Goal: Transaction & Acquisition: Purchase product/service

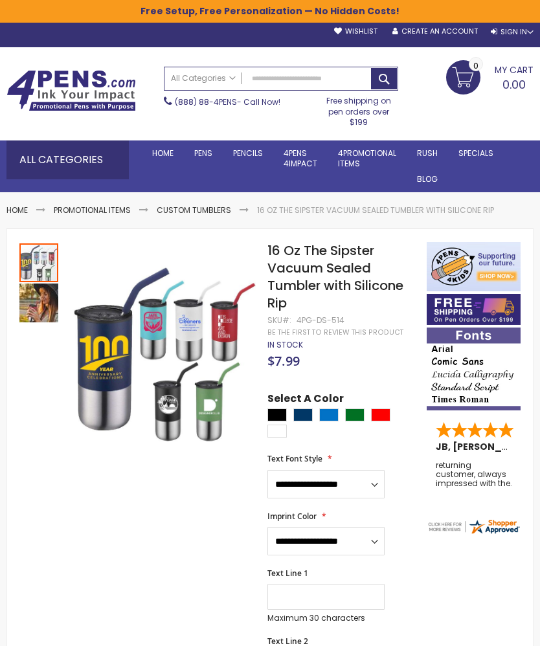
scroll to position [3, 0]
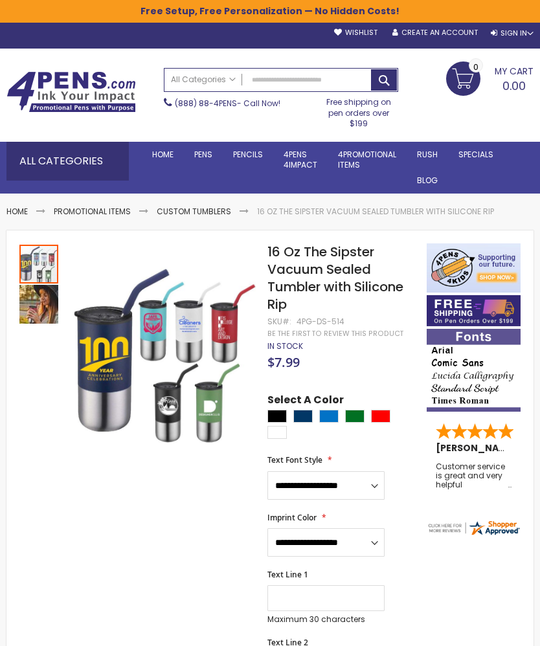
click at [0, 0] on link "Value Pens" at bounding box center [0, 0] width 0 height 0
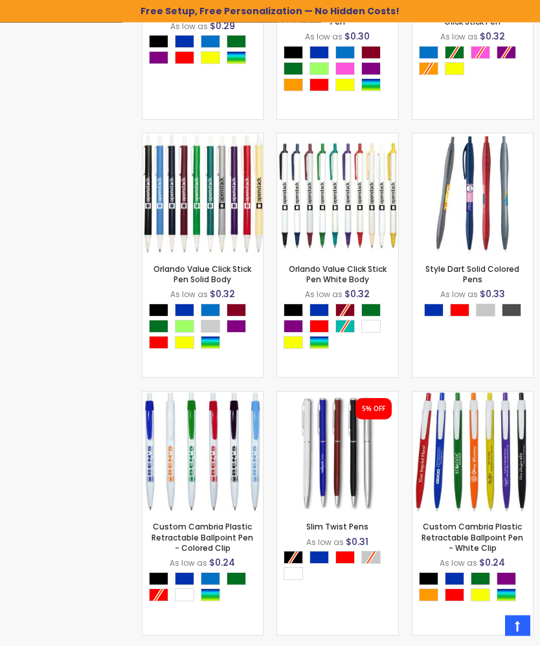
scroll to position [1089, 0]
click at [191, 465] on img at bounding box center [202, 452] width 121 height 121
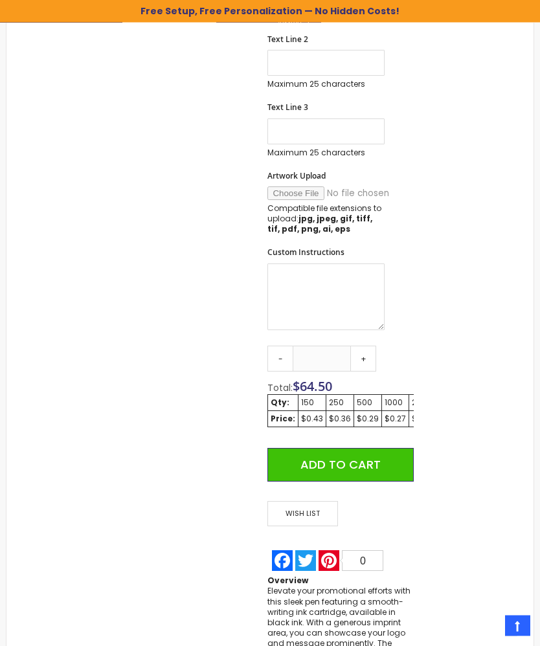
scroll to position [661, 0]
click at [276, 359] on link "-" at bounding box center [280, 359] width 26 height 26
click at [274, 359] on link "-" at bounding box center [280, 359] width 26 height 26
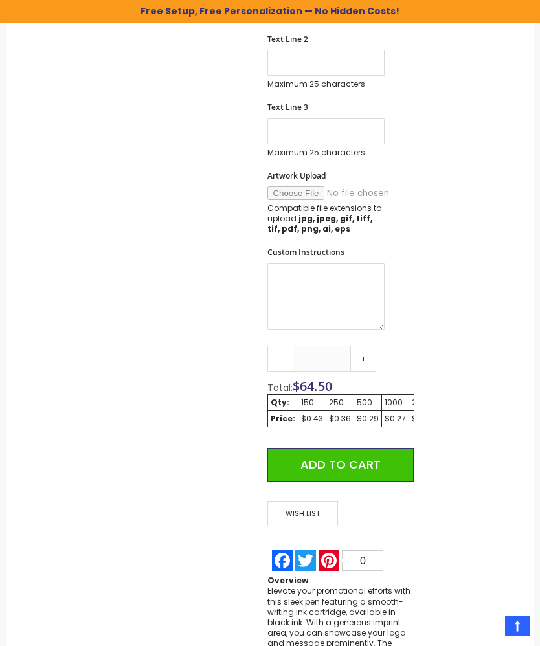
click at [262, 361] on div "Skip to the end of the images gallery Skip to the beginning of the images galle…" at bounding box center [216, 147] width 407 height 1129
click at [369, 367] on link "+" at bounding box center [363, 359] width 26 height 26
click at [371, 353] on link "+" at bounding box center [363, 359] width 26 height 26
click at [278, 355] on link "-" at bounding box center [280, 359] width 26 height 26
click at [282, 355] on link "-" at bounding box center [280, 359] width 26 height 26
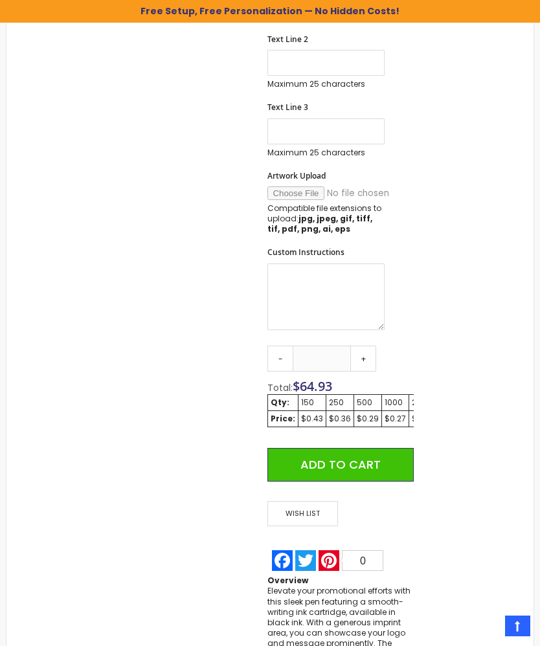
click at [281, 355] on link "-" at bounding box center [280, 359] width 26 height 26
click at [274, 359] on link "-" at bounding box center [280, 359] width 26 height 26
click at [275, 359] on link "-" at bounding box center [280, 359] width 26 height 26
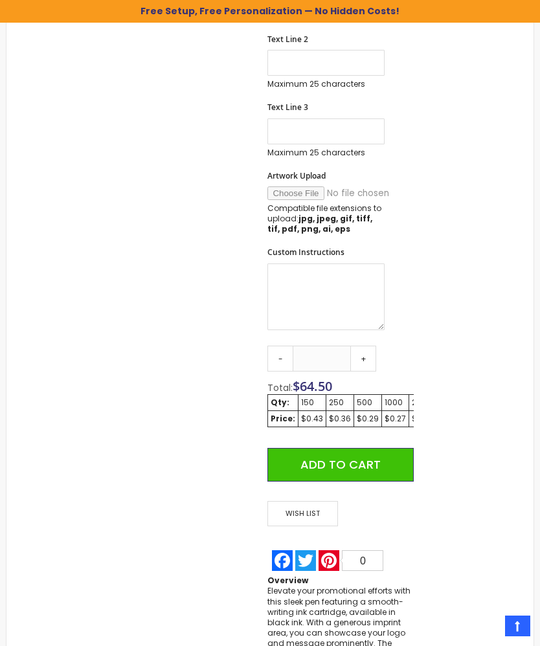
click at [274, 361] on link "-" at bounding box center [280, 359] width 26 height 26
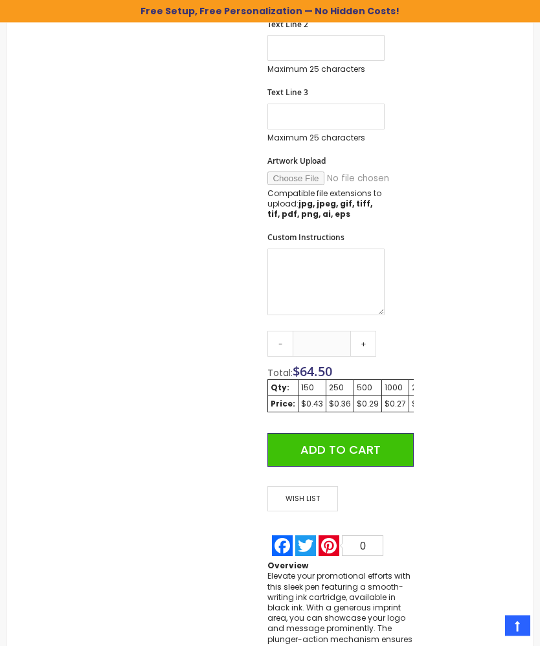
scroll to position [676, 0]
click at [277, 348] on link "-" at bounding box center [280, 344] width 26 height 26
click at [277, 347] on link "-" at bounding box center [280, 344] width 26 height 26
click at [271, 344] on link "-" at bounding box center [280, 344] width 26 height 26
click at [271, 343] on link "-" at bounding box center [280, 344] width 26 height 26
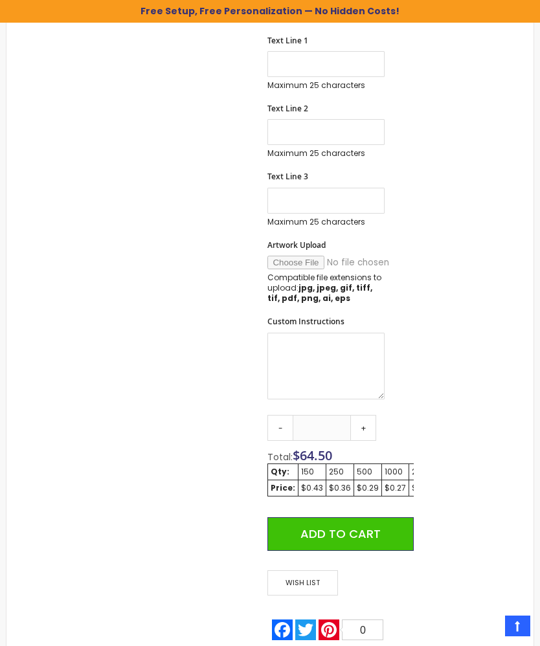
scroll to position [596, 0]
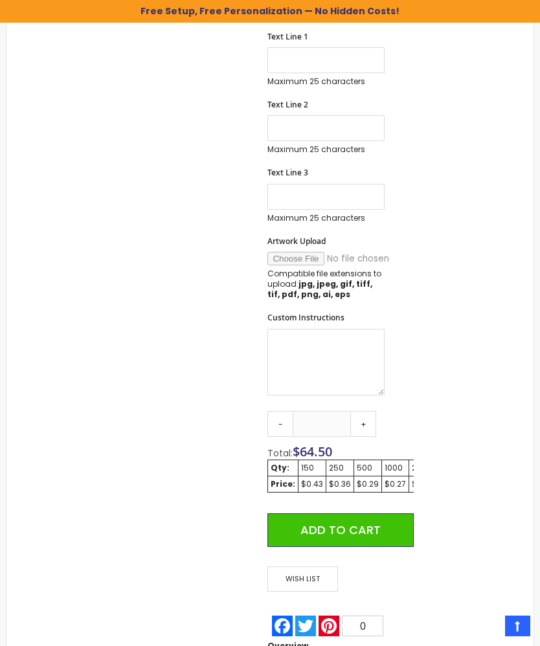
click at [282, 422] on link "-" at bounding box center [280, 424] width 26 height 26
click at [273, 423] on link "-" at bounding box center [280, 424] width 26 height 26
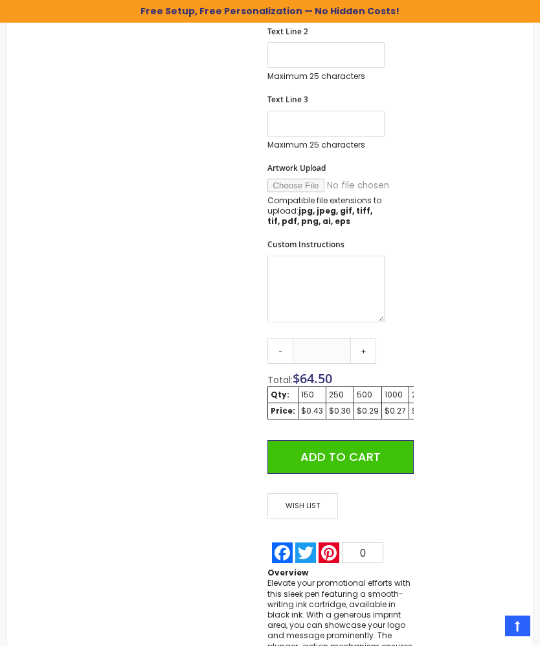
scroll to position [671, 0]
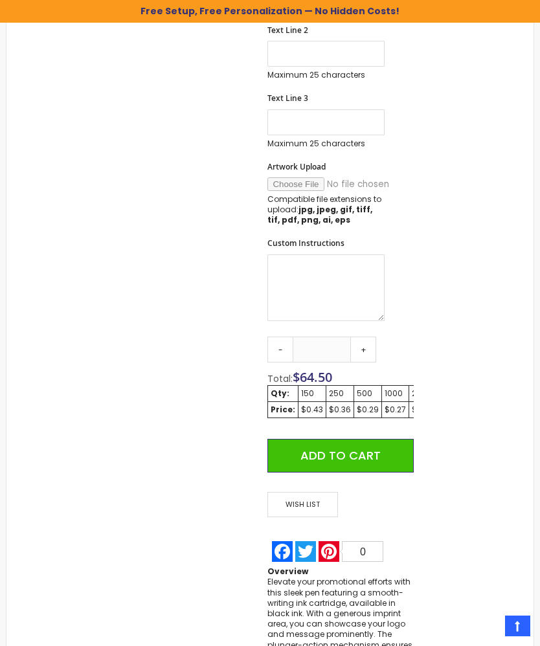
click at [370, 405] on div "$0.29" at bounding box center [368, 410] width 22 height 10
click at [342, 405] on div "$0.36" at bounding box center [340, 410] width 22 height 10
click at [364, 351] on link "+" at bounding box center [363, 350] width 26 height 26
click at [373, 357] on link "+" at bounding box center [363, 350] width 26 height 26
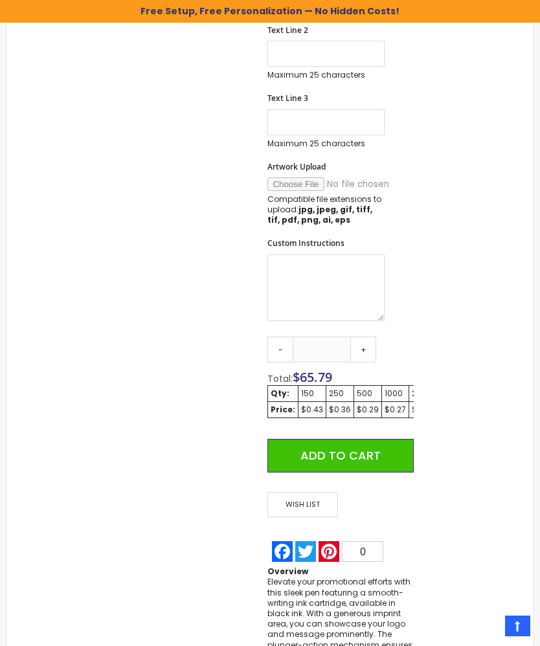
click at [326, 401] on td "$0.36" at bounding box center [340, 409] width 28 height 16
click at [303, 397] on td "150" at bounding box center [312, 393] width 28 height 16
click at [303, 396] on td "150" at bounding box center [312, 393] width 28 height 16
click at [387, 405] on div "$0.27" at bounding box center [394, 410] width 21 height 10
click at [373, 395] on td "500" at bounding box center [368, 393] width 28 height 16
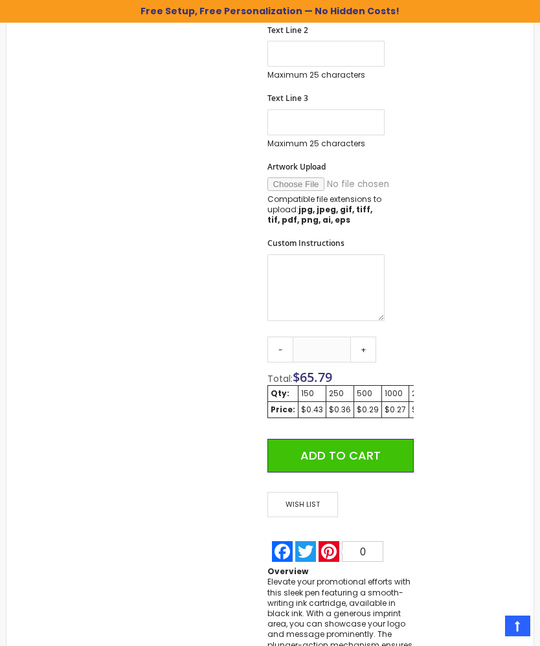
click at [274, 406] on strong "Price:" at bounding box center [283, 409] width 25 height 11
click at [384, 405] on div "$0.27" at bounding box center [394, 410] width 21 height 10
click at [261, 398] on div "Skip to the end of the images gallery Skip to the beginning of the images galle…" at bounding box center [216, 137] width 407 height 1129
click at [251, 401] on div "Skip to the end of the images gallery Skip to the beginning of the images galle…" at bounding box center [216, 137] width 407 height 1129
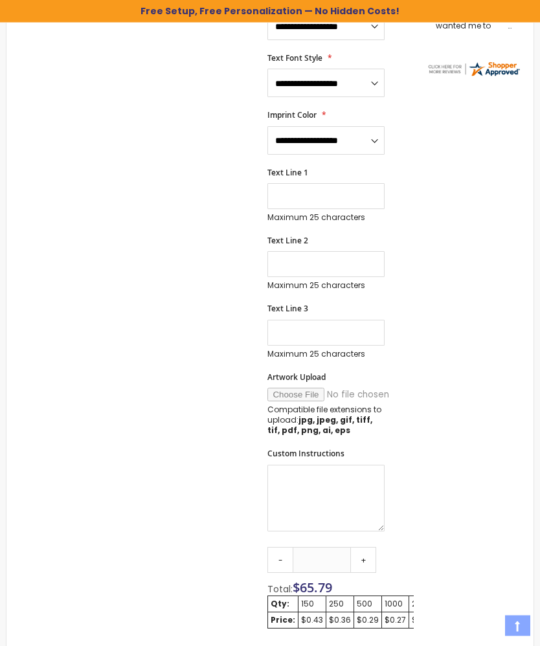
scroll to position [478, 0]
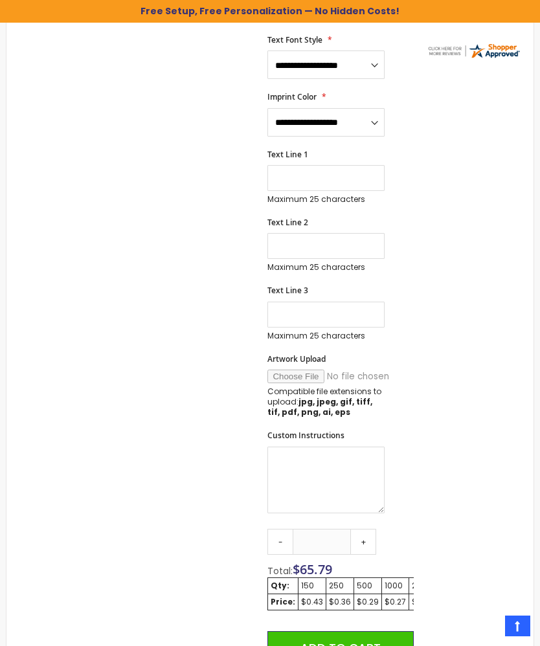
click at [276, 549] on link "-" at bounding box center [280, 542] width 26 height 26
click at [277, 550] on link "-" at bounding box center [280, 542] width 26 height 26
click at [271, 536] on link "-" at bounding box center [280, 542] width 26 height 26
type input "***"
click at [271, 536] on link "-" at bounding box center [280, 542] width 26 height 26
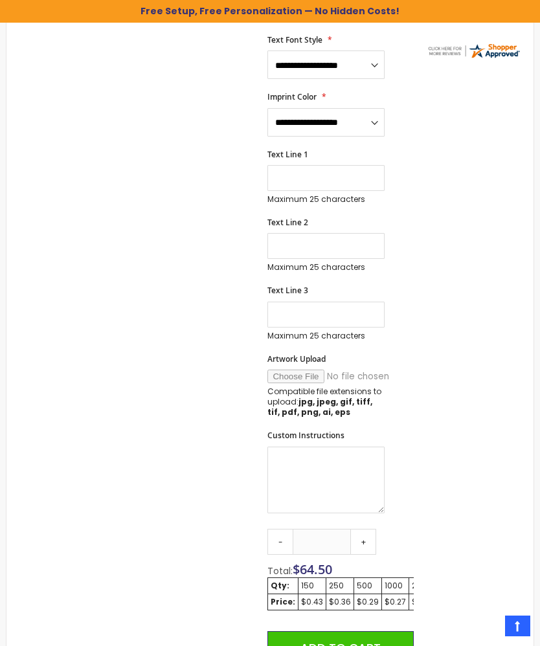
click at [275, 542] on link "-" at bounding box center [280, 542] width 26 height 26
click at [274, 542] on link "-" at bounding box center [280, 542] width 26 height 26
click at [274, 533] on link "-" at bounding box center [280, 542] width 26 height 26
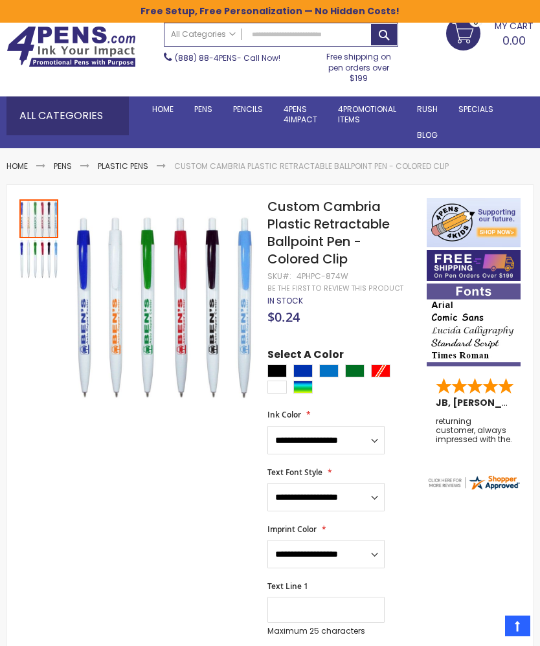
scroll to position [0, 0]
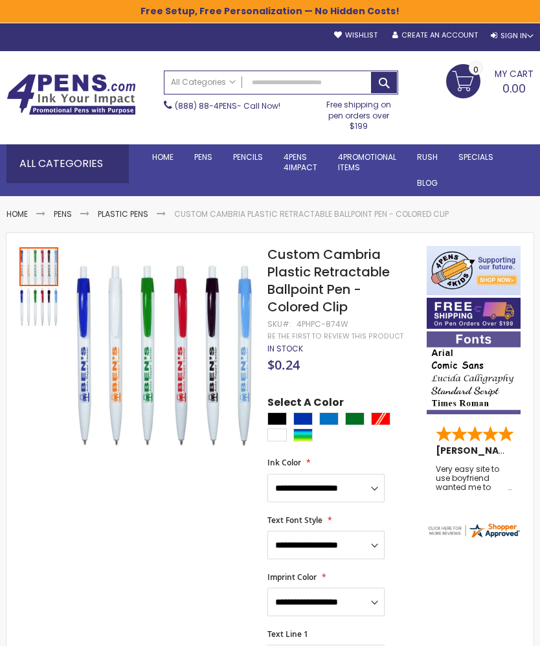
click at [0, 0] on link "Low Minimum Pens" at bounding box center [0, 0] width 0 height 0
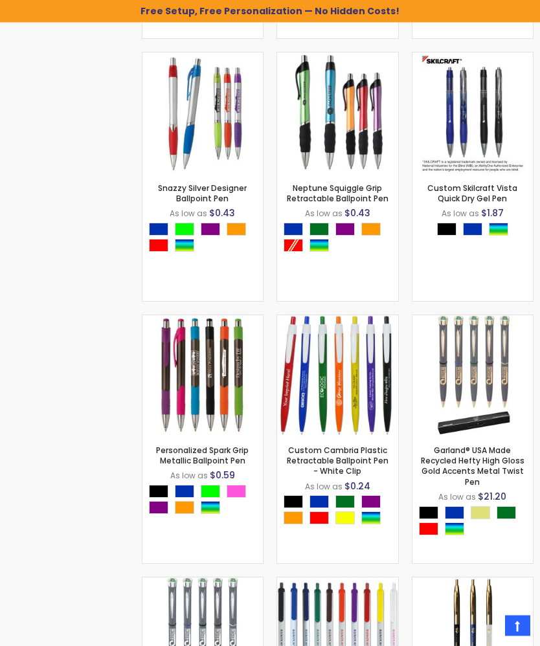
scroll to position [2678, 0]
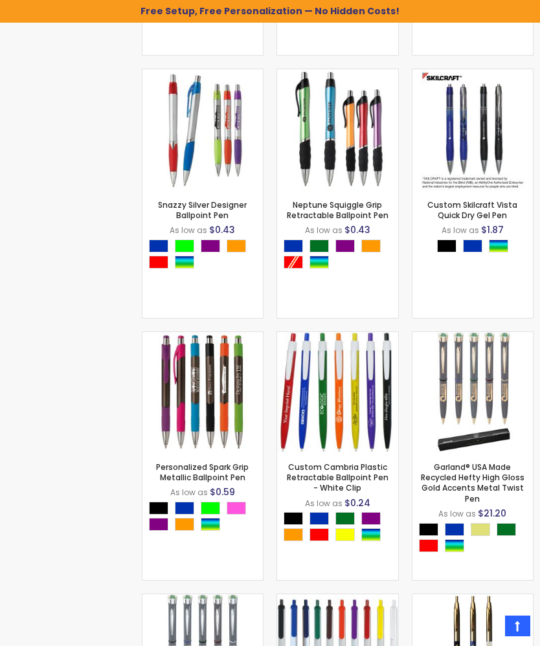
click at [331, 394] on img at bounding box center [337, 392] width 121 height 121
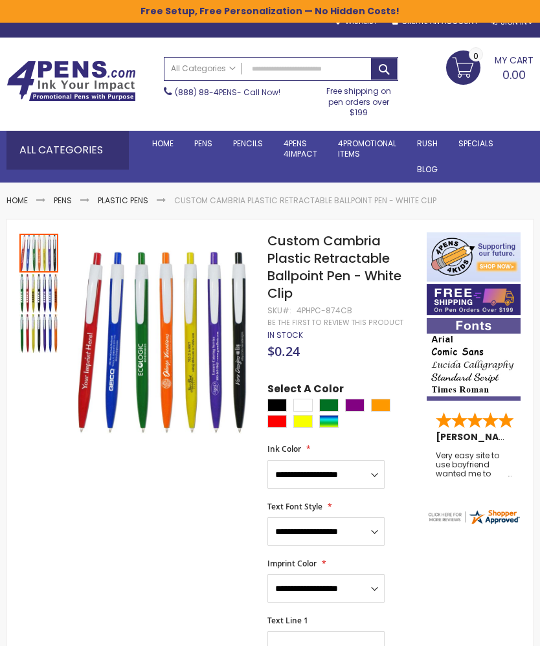
scroll to position [12, 0]
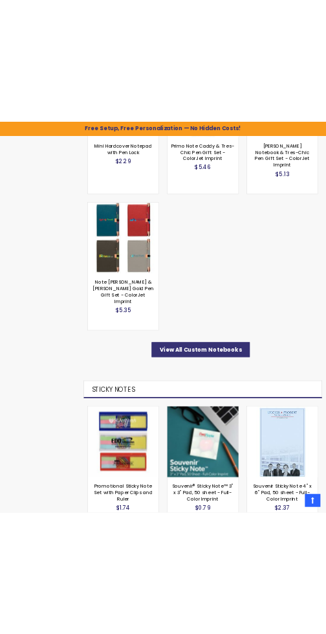
scroll to position [3513, 0]
